Goal: Information Seeking & Learning: Check status

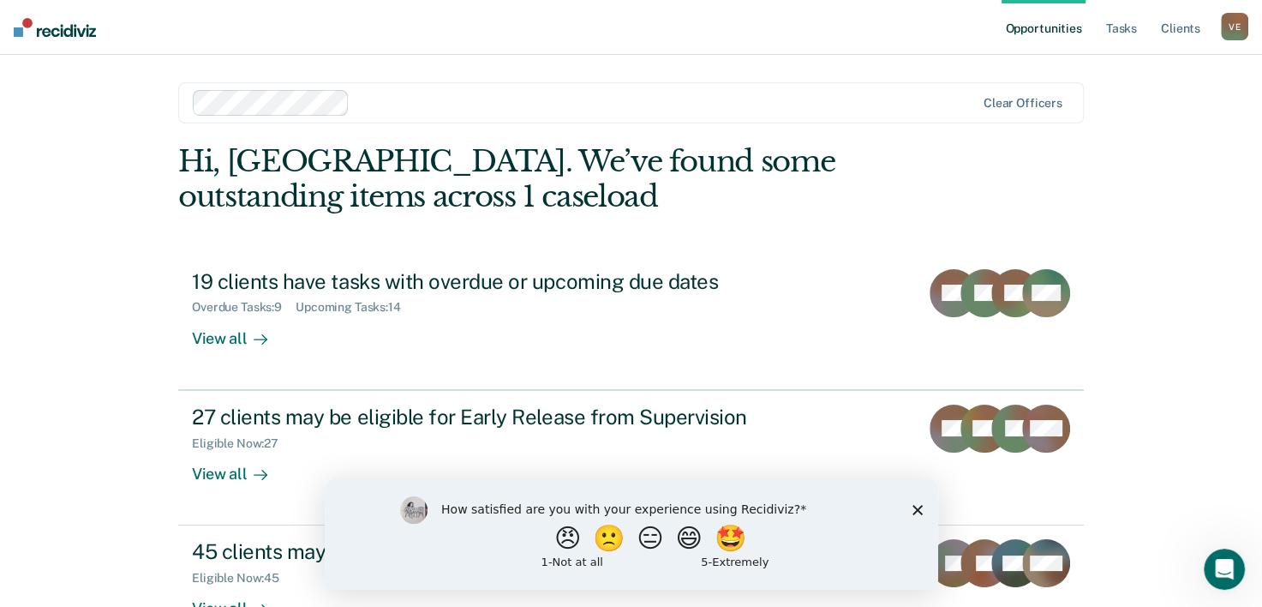
click at [920, 511] on icon "Close survey" at bounding box center [917, 509] width 10 height 10
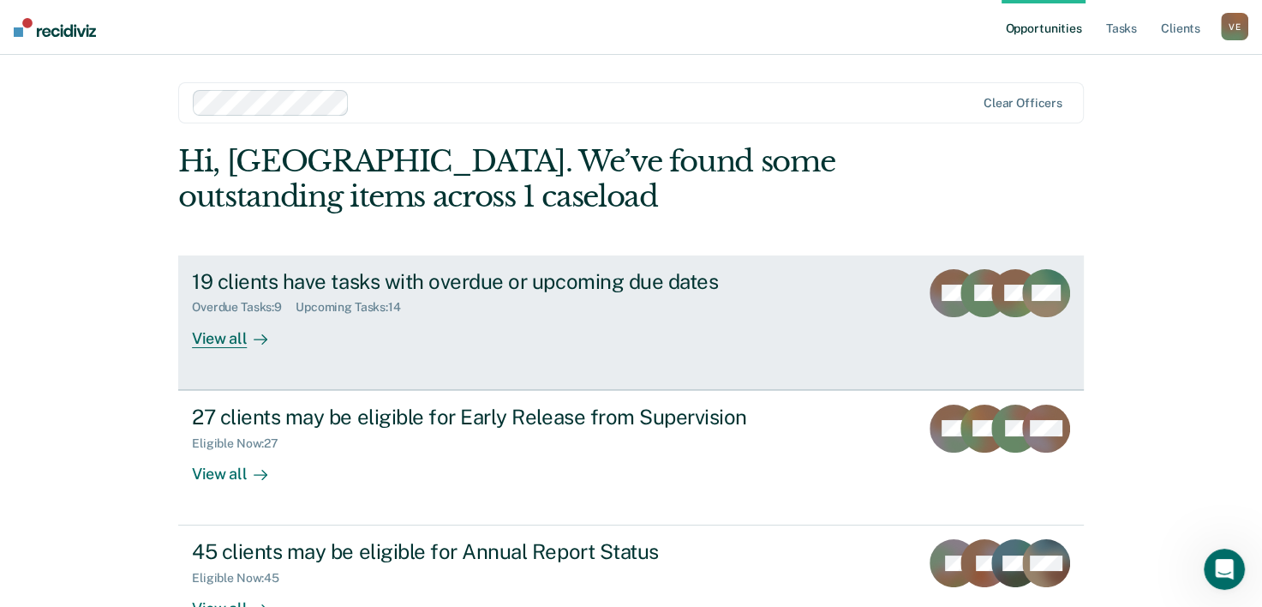
click at [255, 336] on icon at bounding box center [261, 339] width 14 height 14
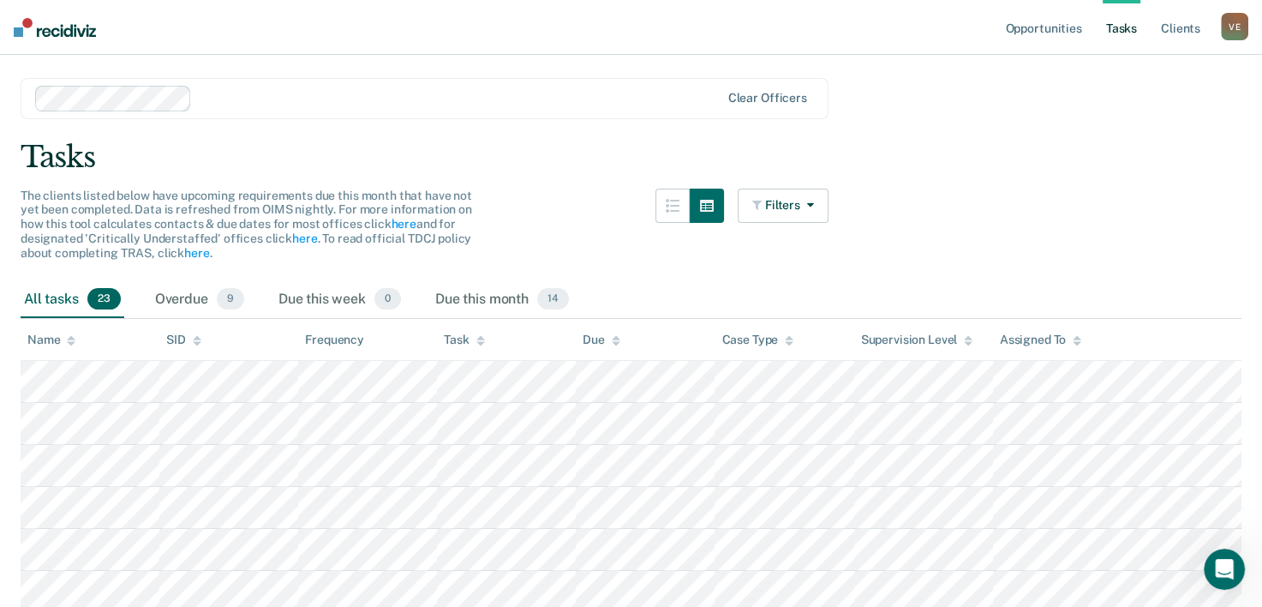
scroll to position [34, 0]
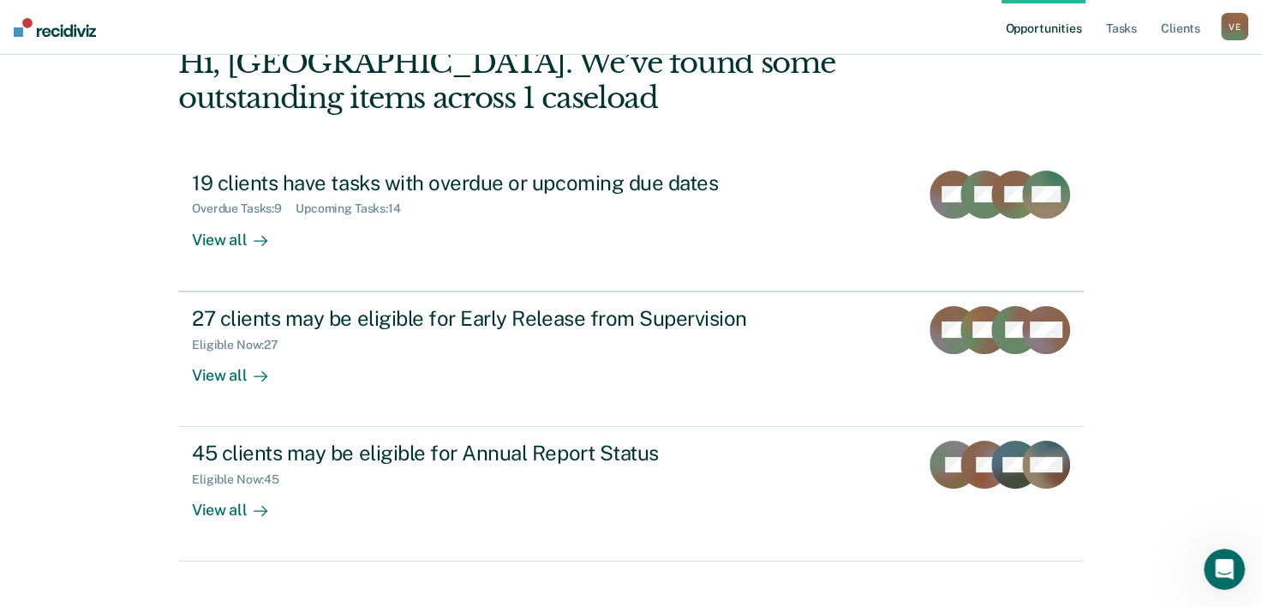
scroll to position [101, 0]
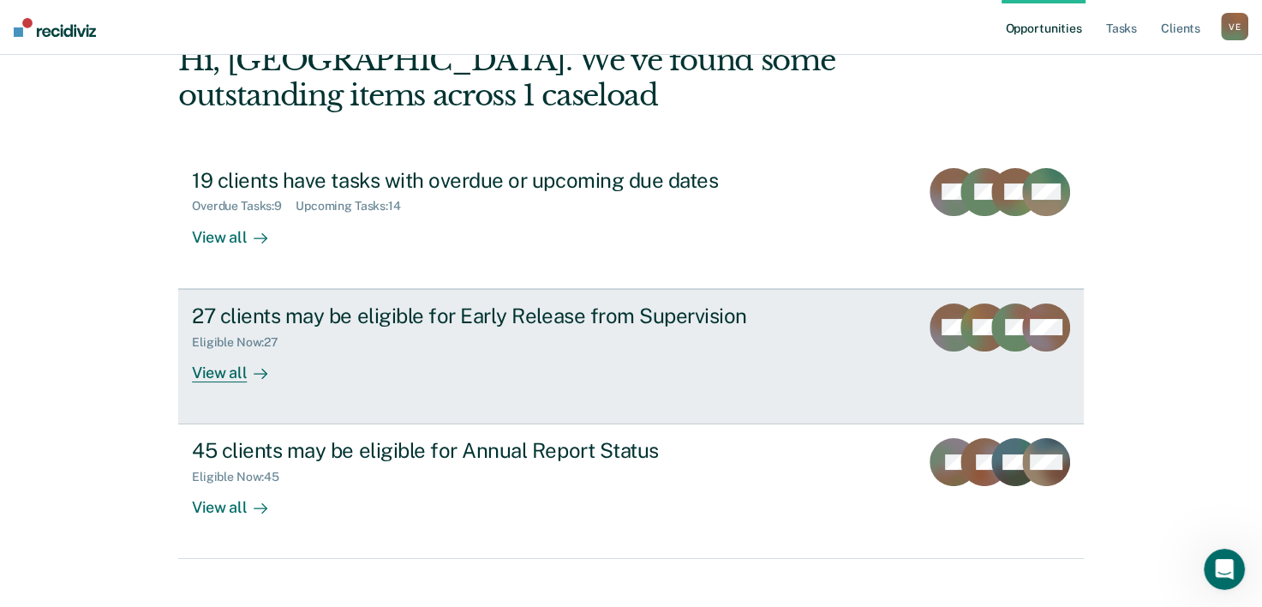
click at [235, 373] on div "View all" at bounding box center [240, 365] width 96 height 33
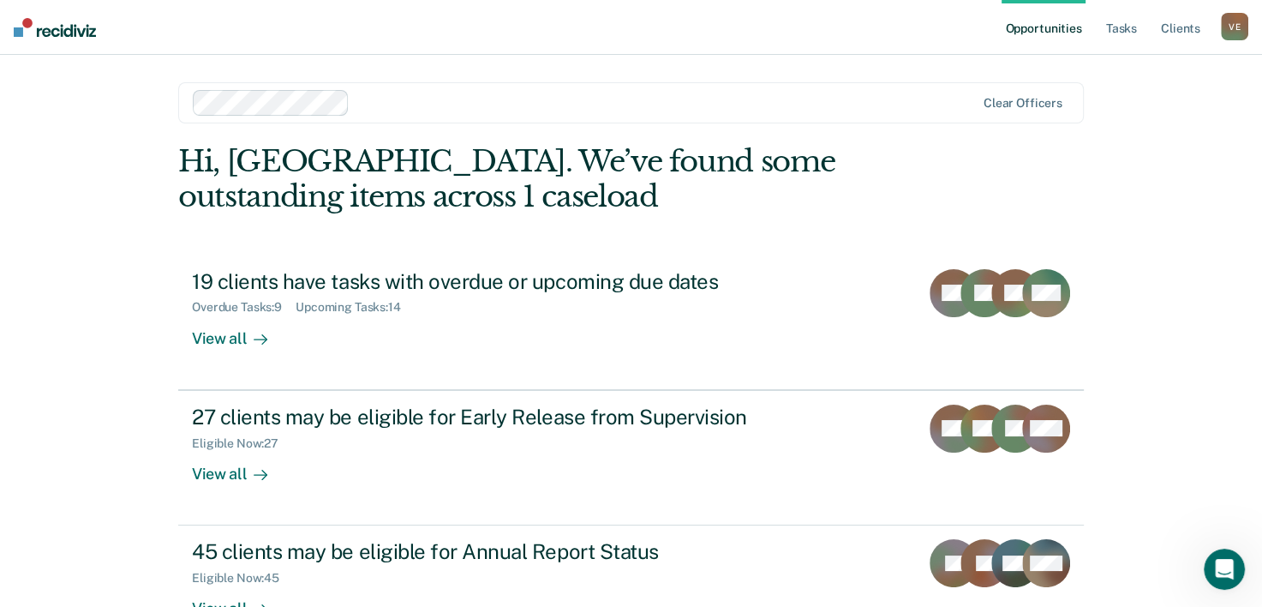
scroll to position [101, 0]
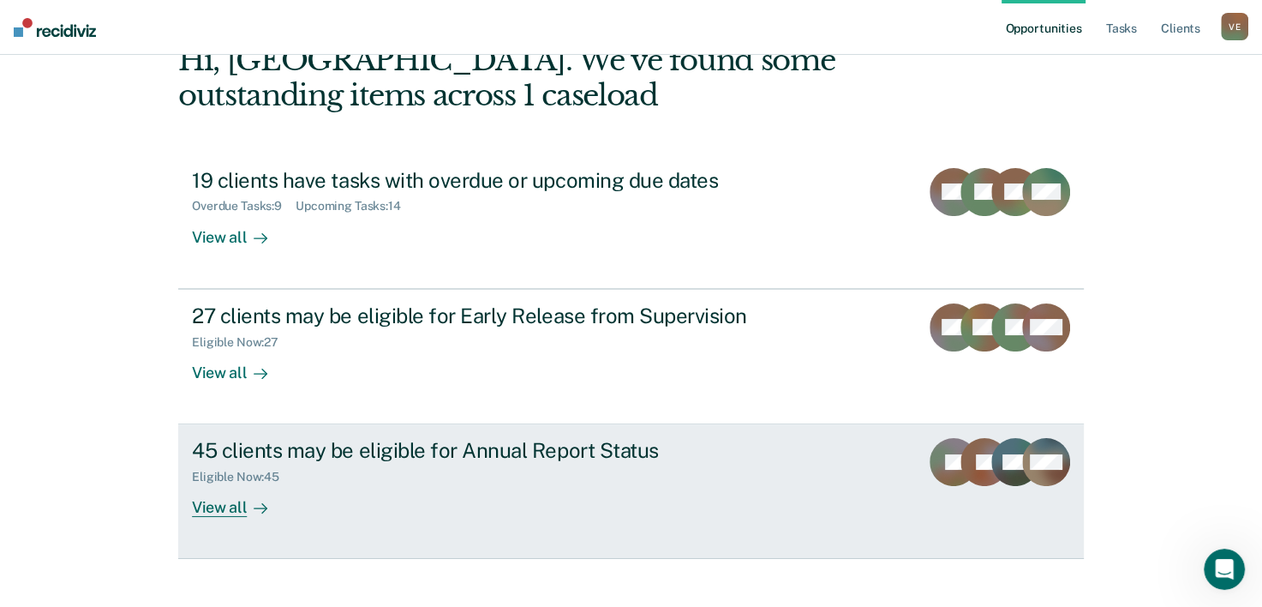
click at [310, 452] on div "45 clients may be eligible for Annual Report Status" at bounding box center [492, 450] width 601 height 25
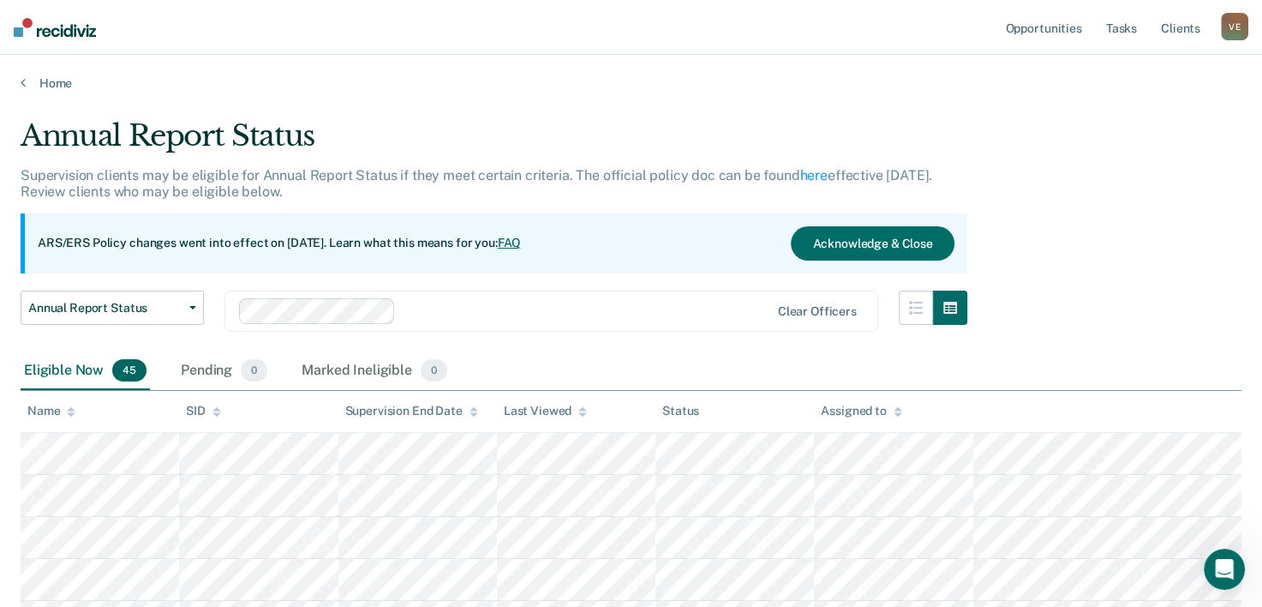
scroll to position [101, 0]
